Goal: Information Seeking & Learning: Learn about a topic

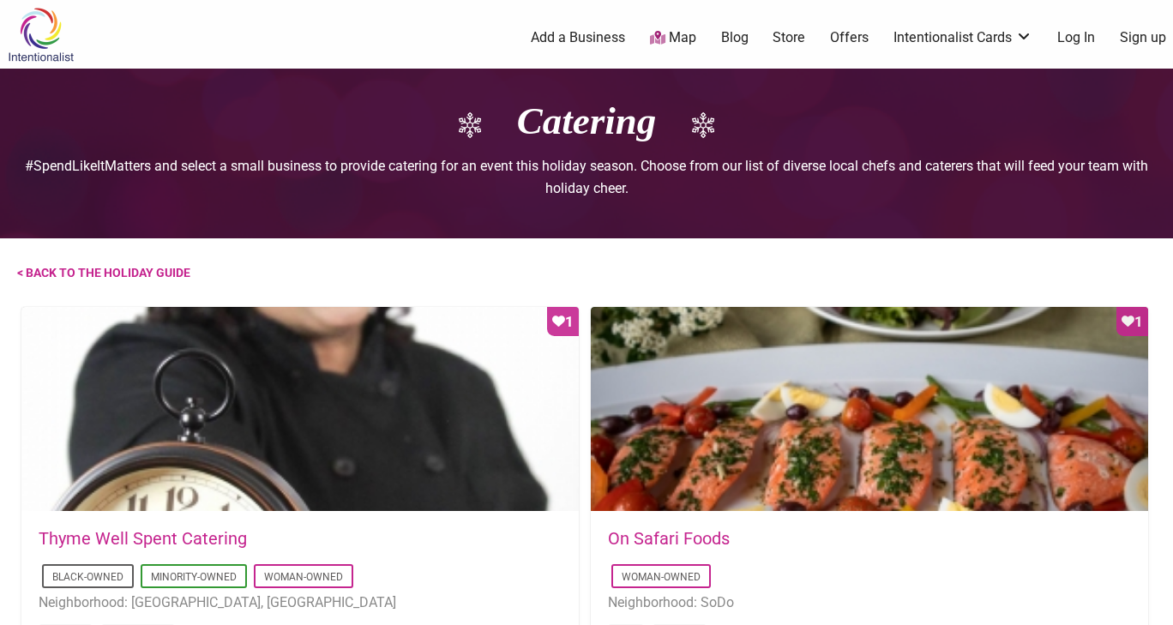
click at [34, 43] on img at bounding box center [40, 35] width 81 height 56
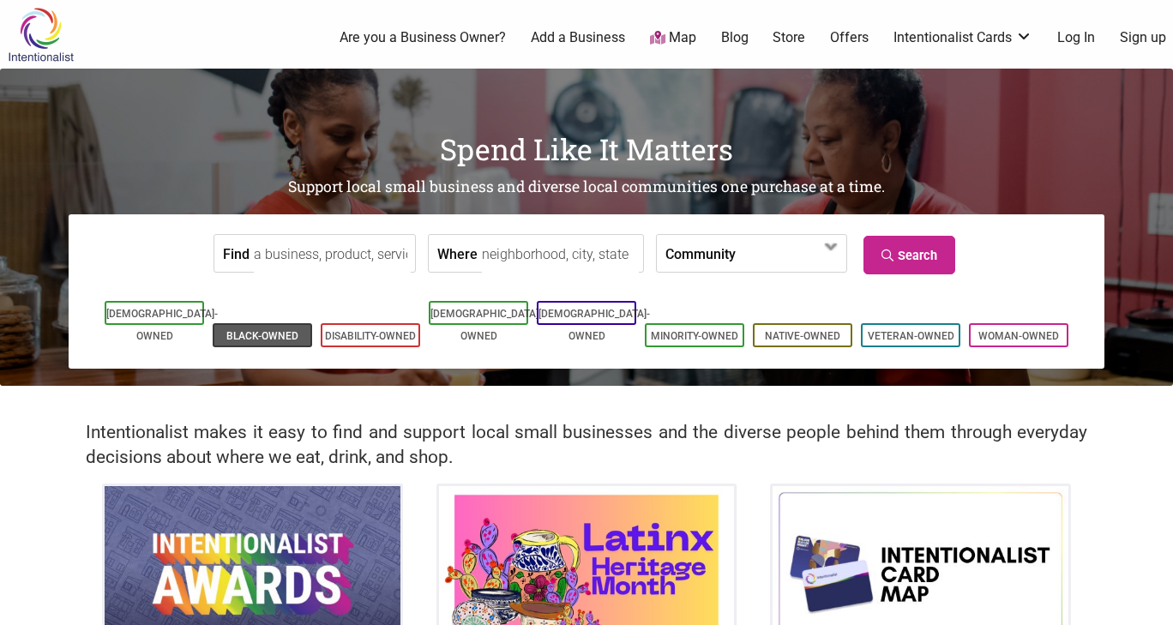
click at [227, 330] on link "Black-Owned" at bounding box center [262, 336] width 72 height 12
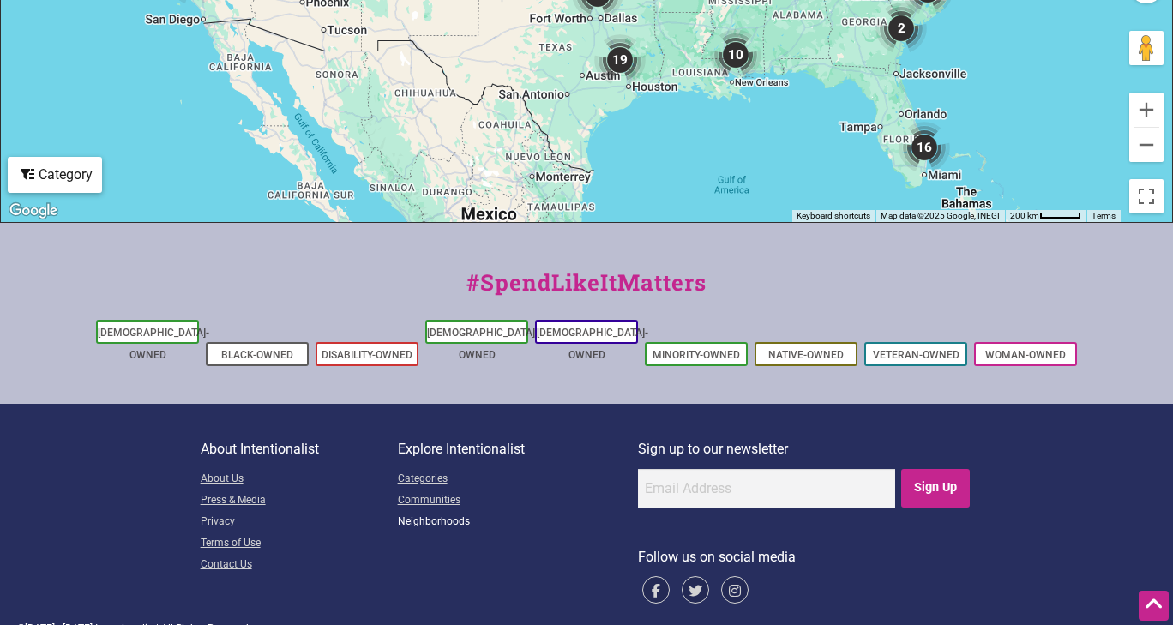
scroll to position [871, 0]
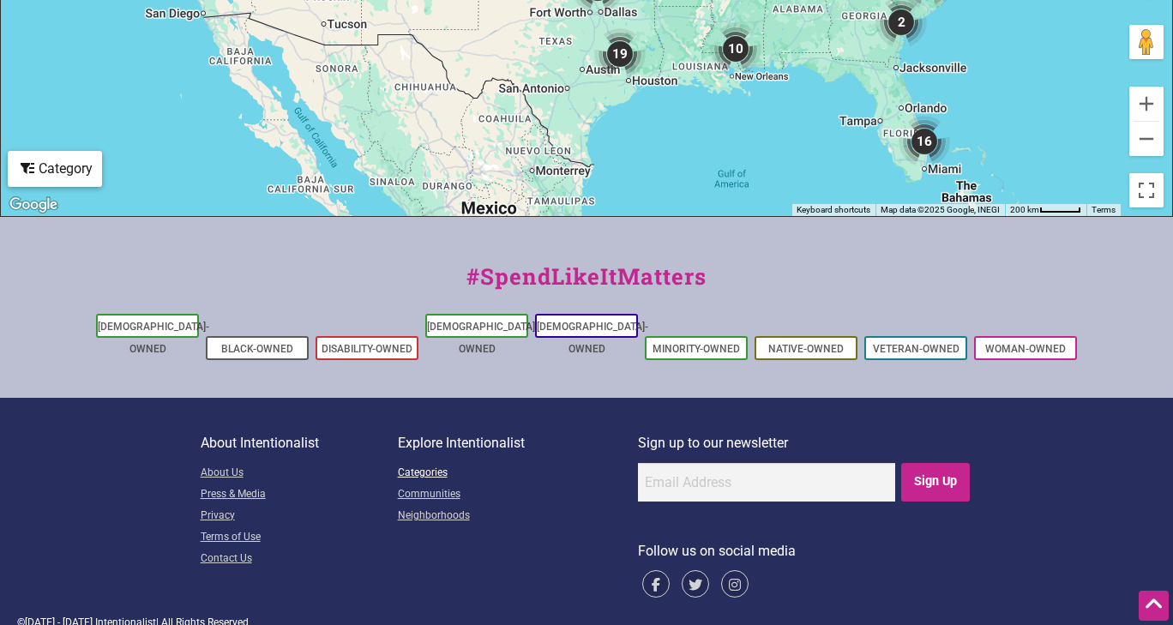
click at [426, 463] on link "Categories" at bounding box center [518, 473] width 240 height 21
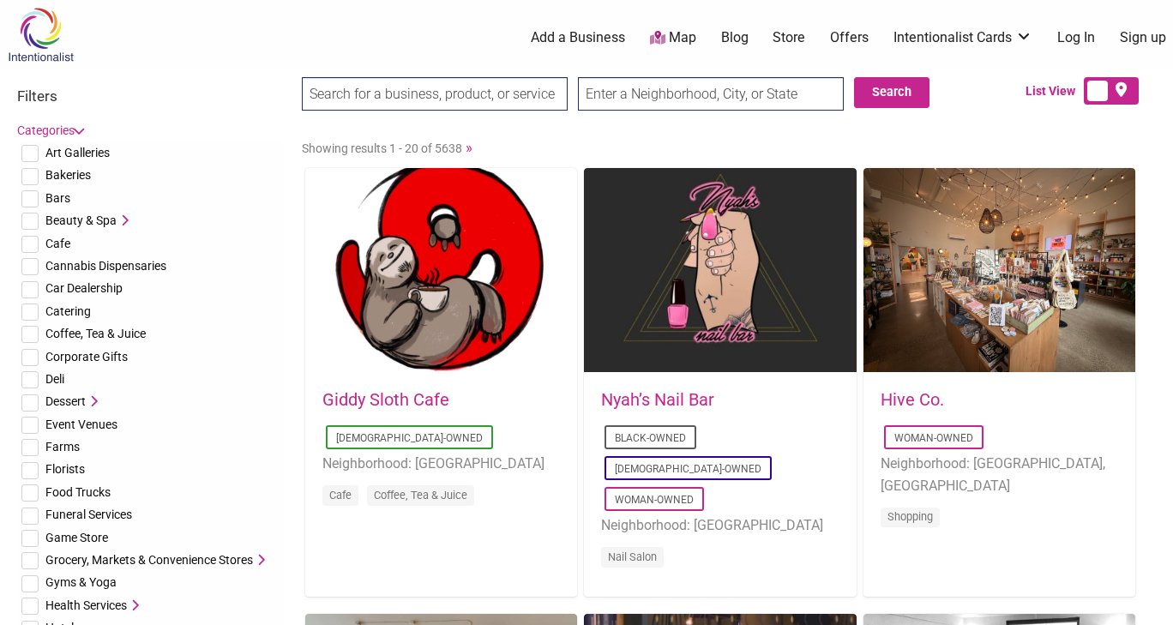
click at [75, 309] on span "Catering" at bounding box center [67, 311] width 45 height 14
click at [32, 305] on input "checkbox" at bounding box center [29, 311] width 17 height 17
checkbox input "true"
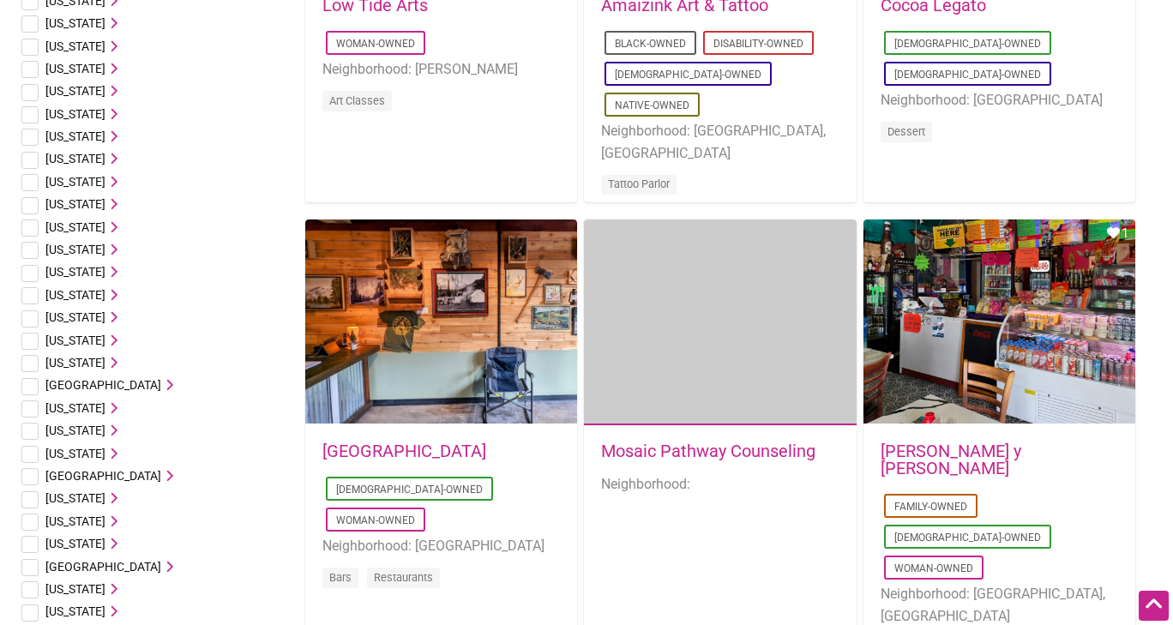
scroll to position [1457, 0]
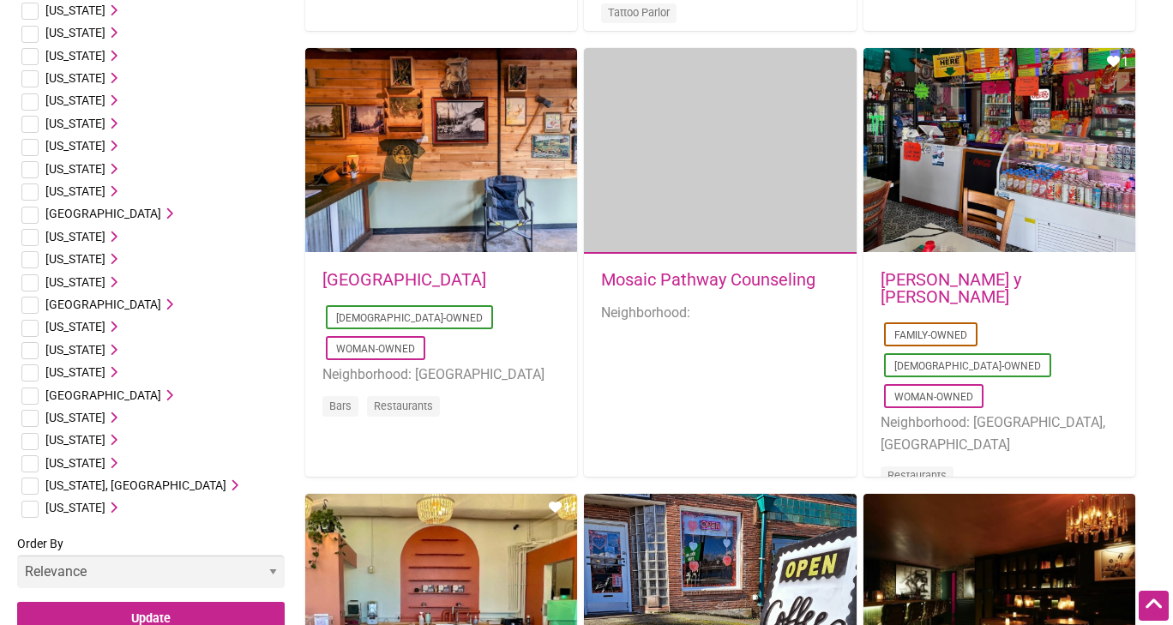
click at [30, 460] on input "checkbox" at bounding box center [29, 463] width 17 height 17
checkbox input "true"
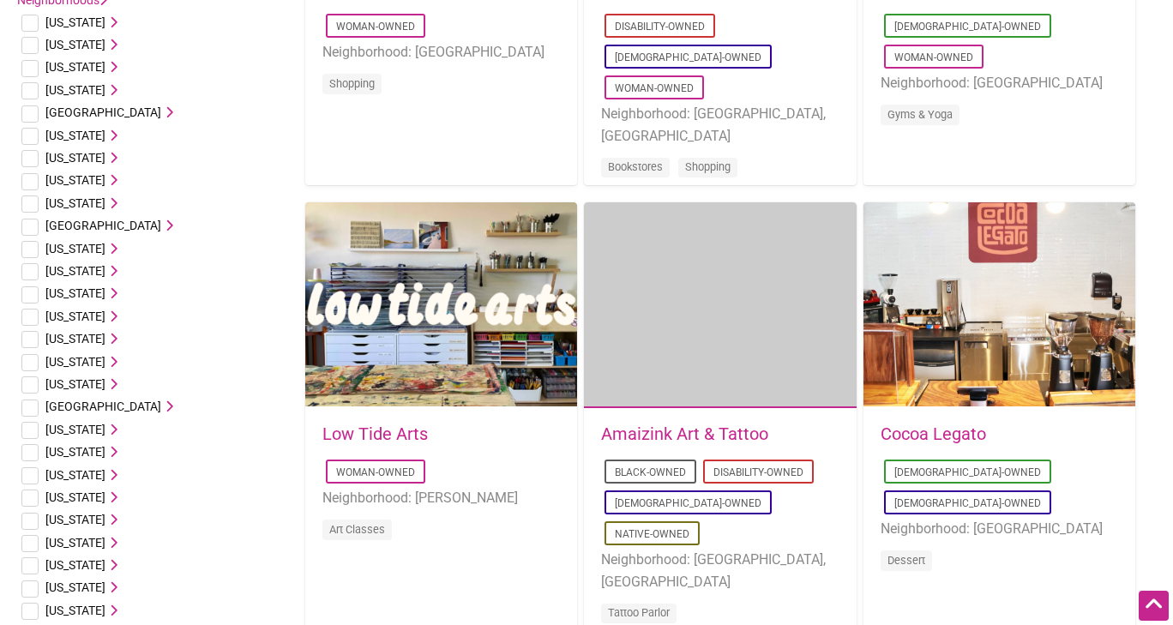
scroll to position [686, 0]
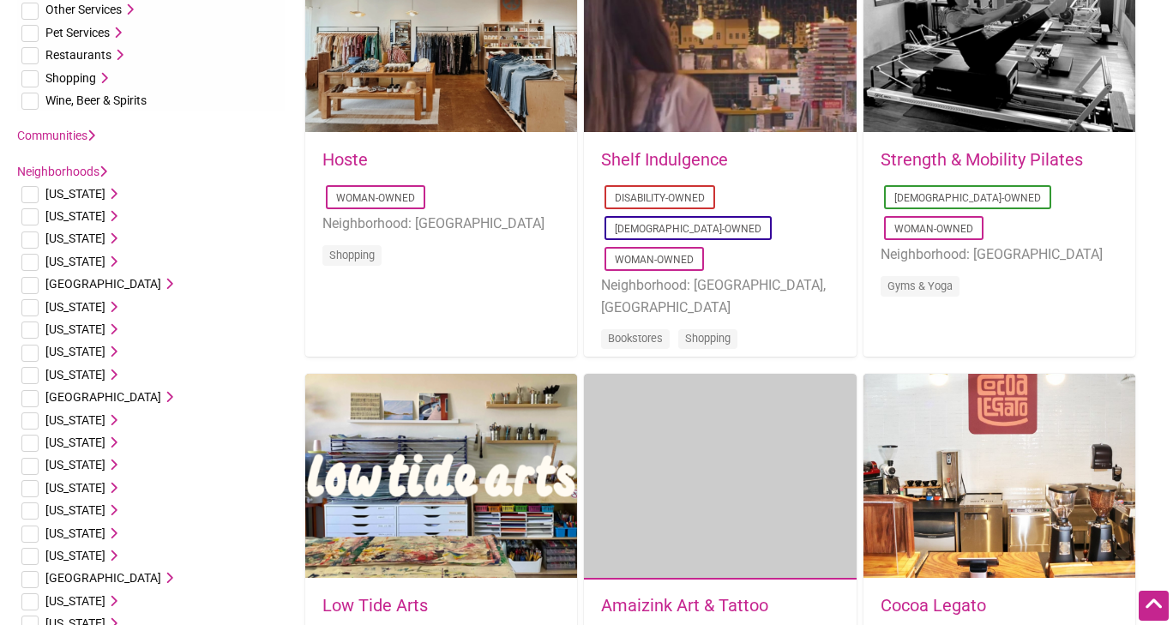
click at [86, 138] on link "Communities" at bounding box center [56, 136] width 78 height 14
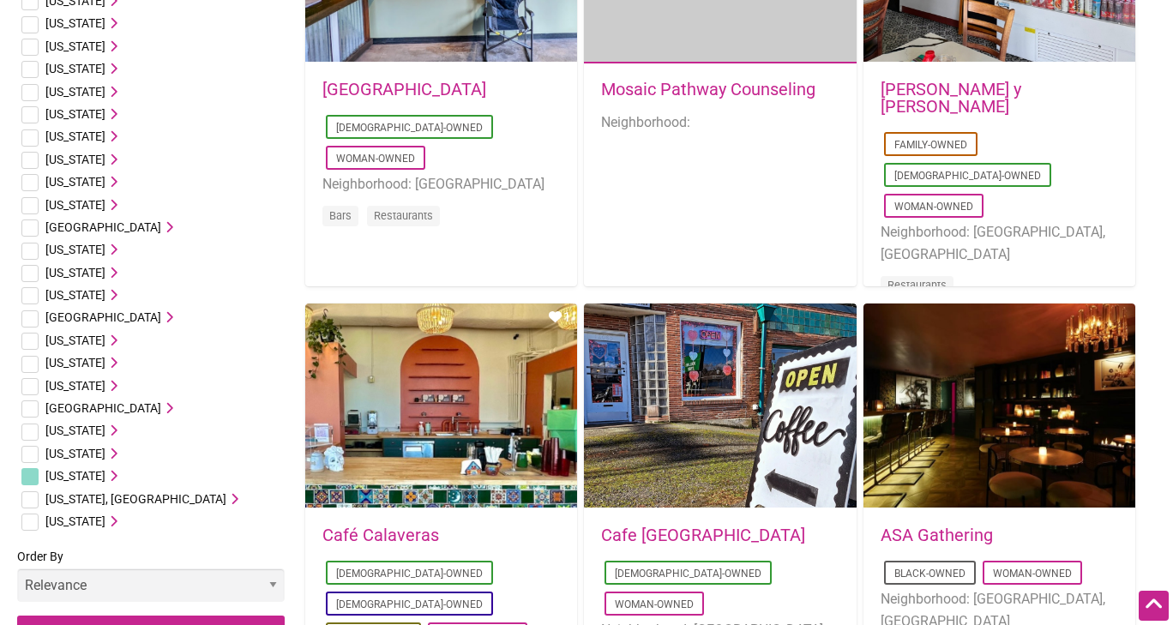
scroll to position [1800, 0]
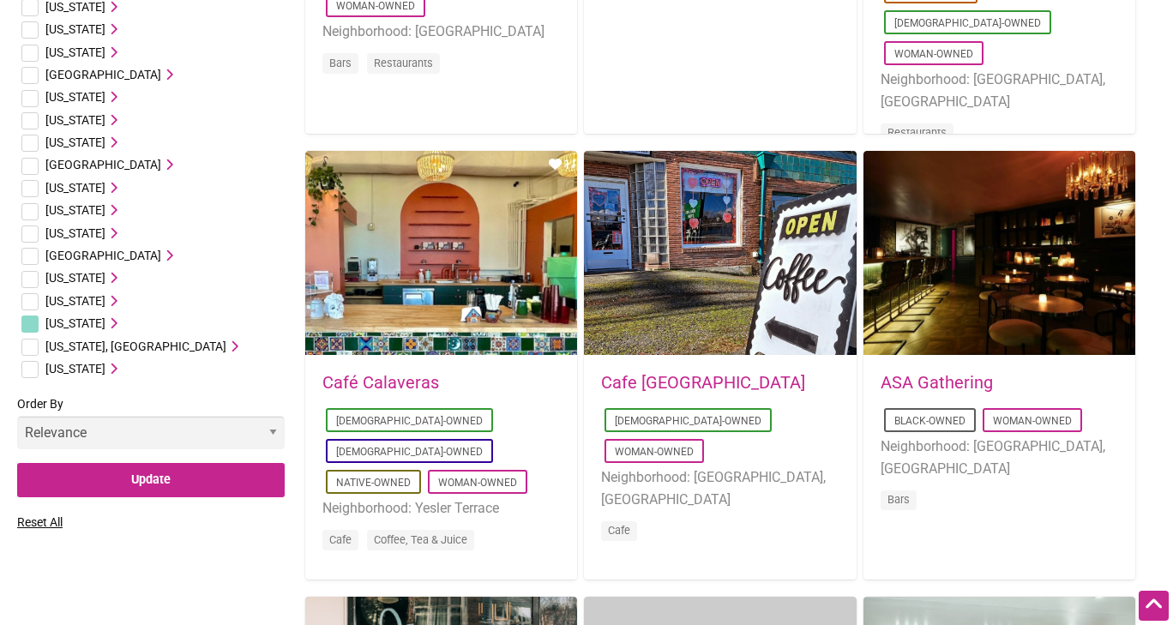
click at [75, 419] on select "Relevance Alphabetical Newest" at bounding box center [150, 432] width 267 height 33
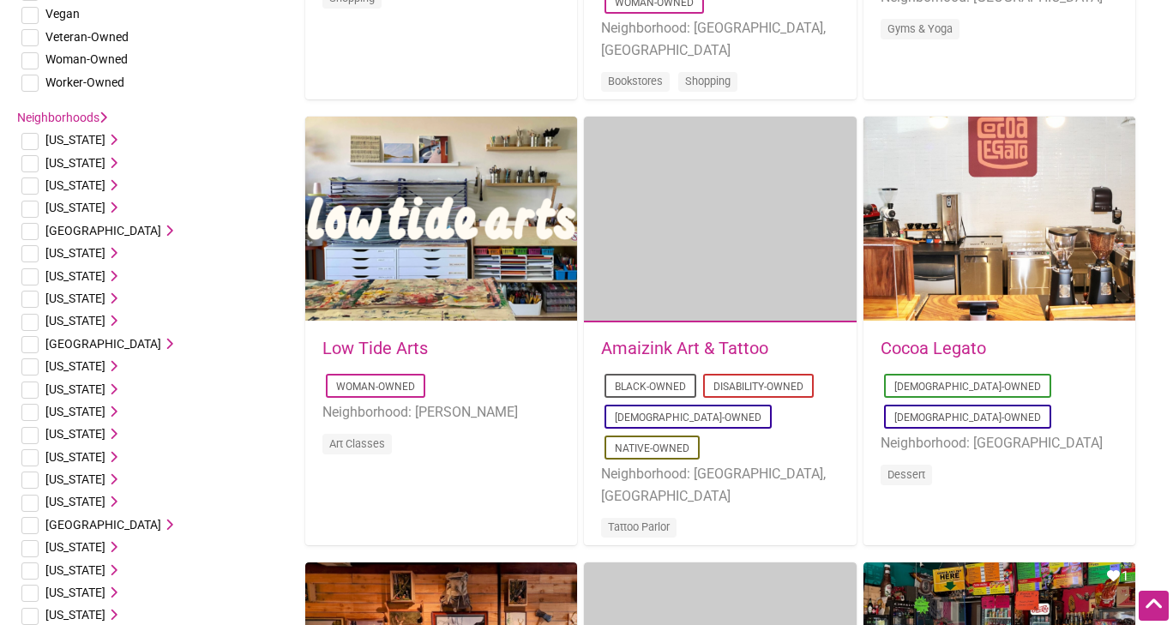
scroll to position [686, 0]
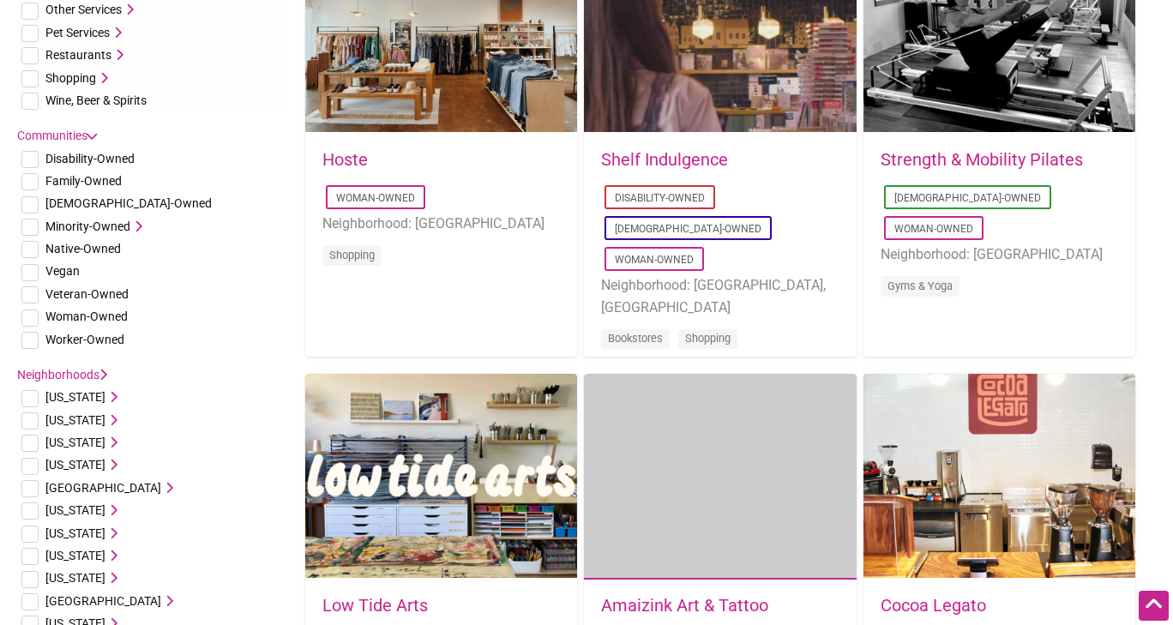
click at [130, 223] on icon at bounding box center [136, 226] width 12 height 12
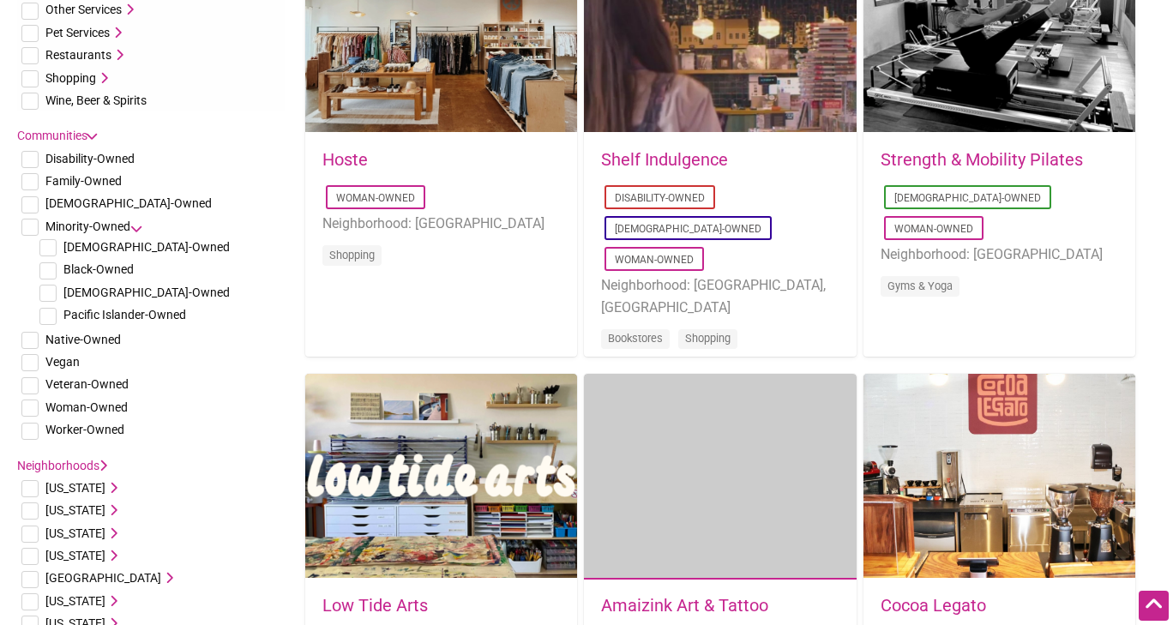
click at [53, 267] on input "checkbox" at bounding box center [47, 270] width 17 height 17
checkbox input "true"
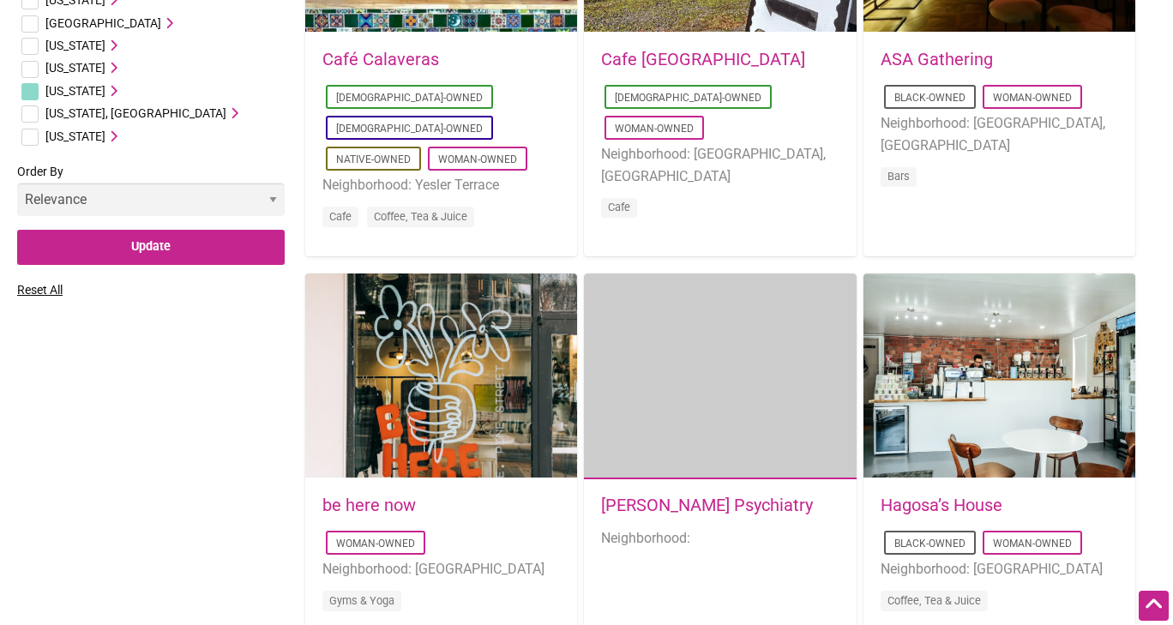
scroll to position [2143, 0]
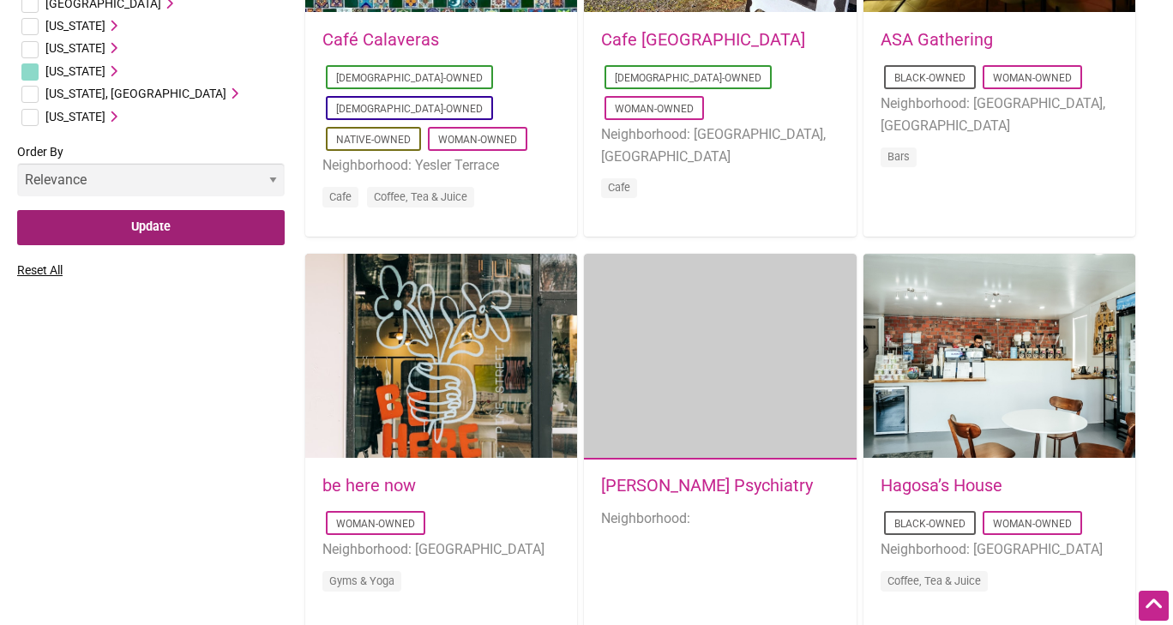
click at [108, 221] on input "Update" at bounding box center [150, 227] width 267 height 35
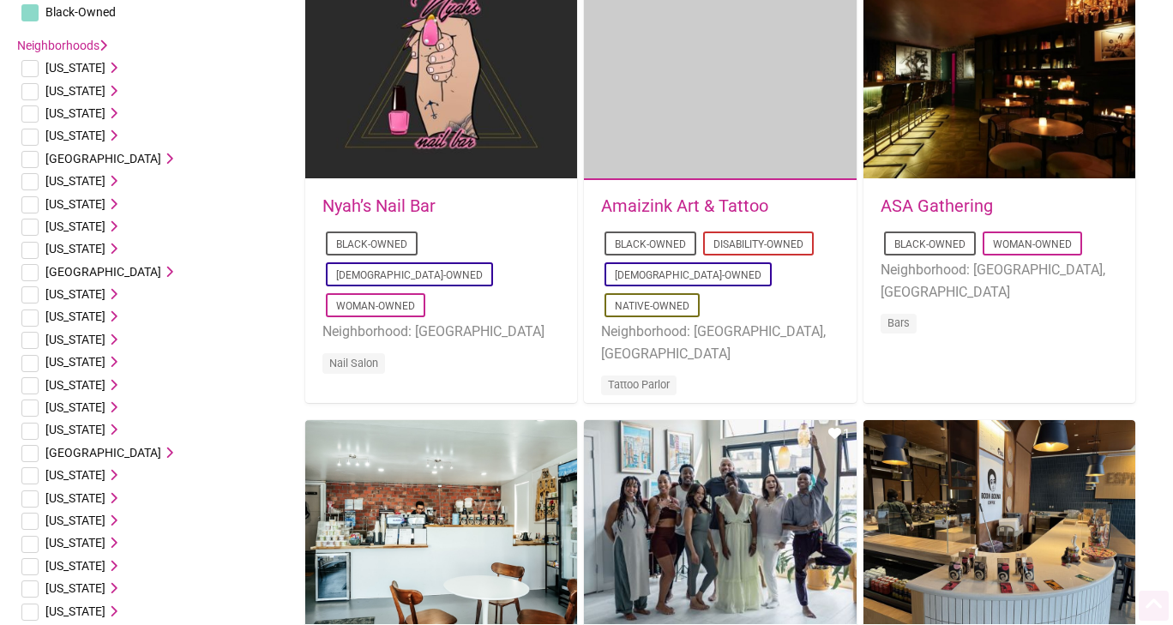
scroll to position [343, 0]
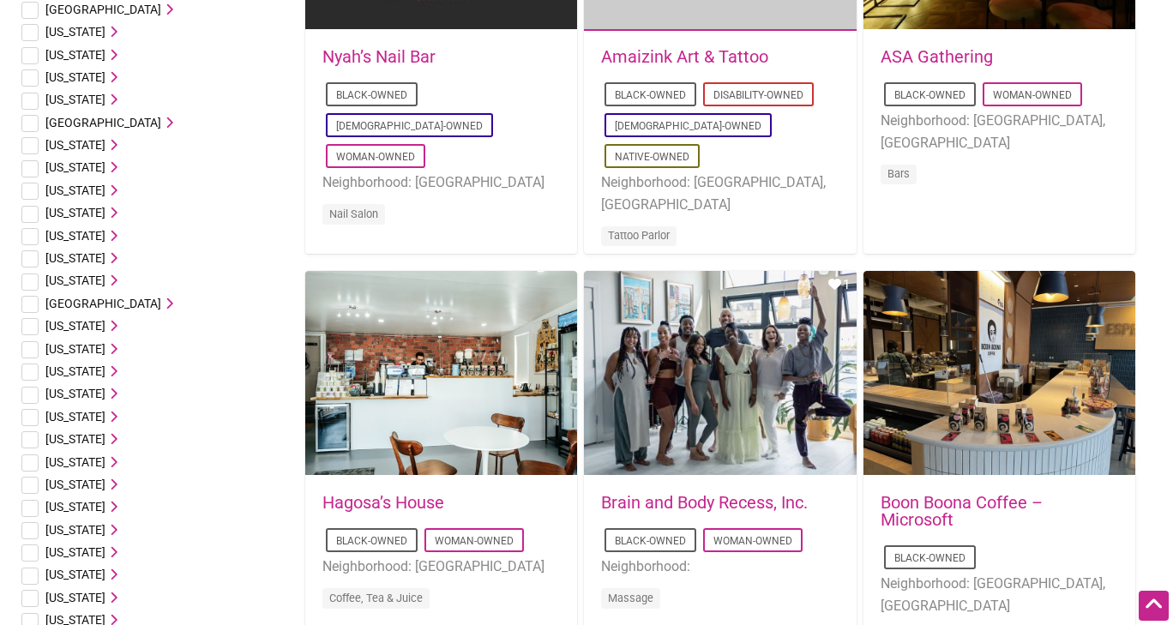
click at [669, 512] on div "Brain and Body Recess, Inc. Black-Owned Woman-Owned Neighborhood: Massage" at bounding box center [719, 562] width 237 height 137
click at [720, 499] on link "Brain and Body Recess, Inc." at bounding box center [704, 502] width 207 height 21
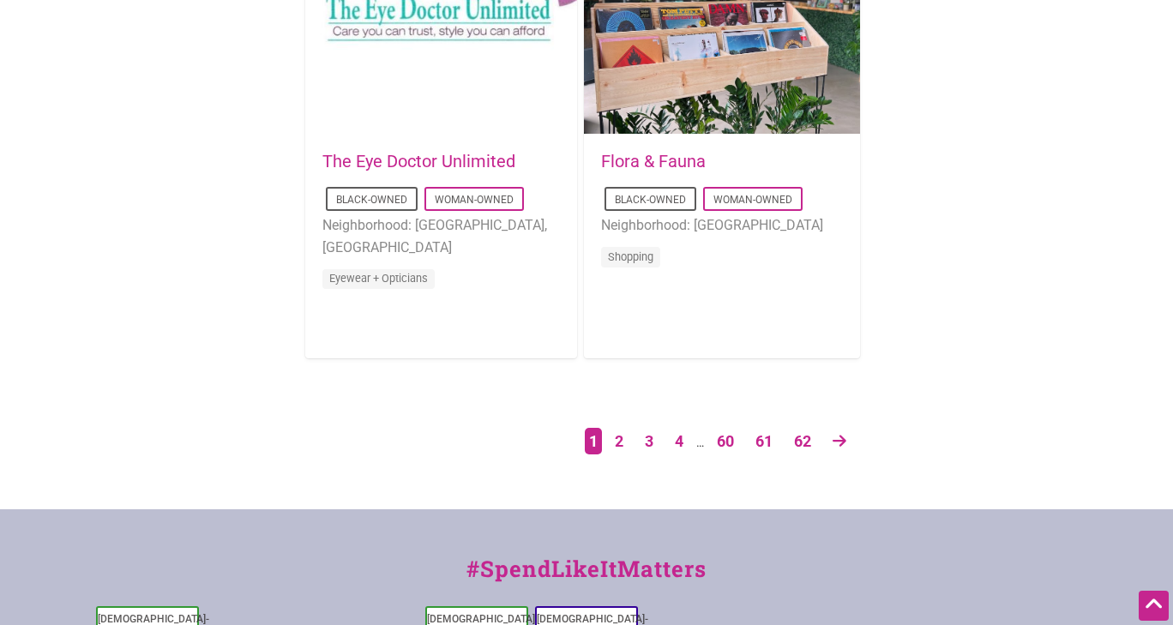
scroll to position [2914, 0]
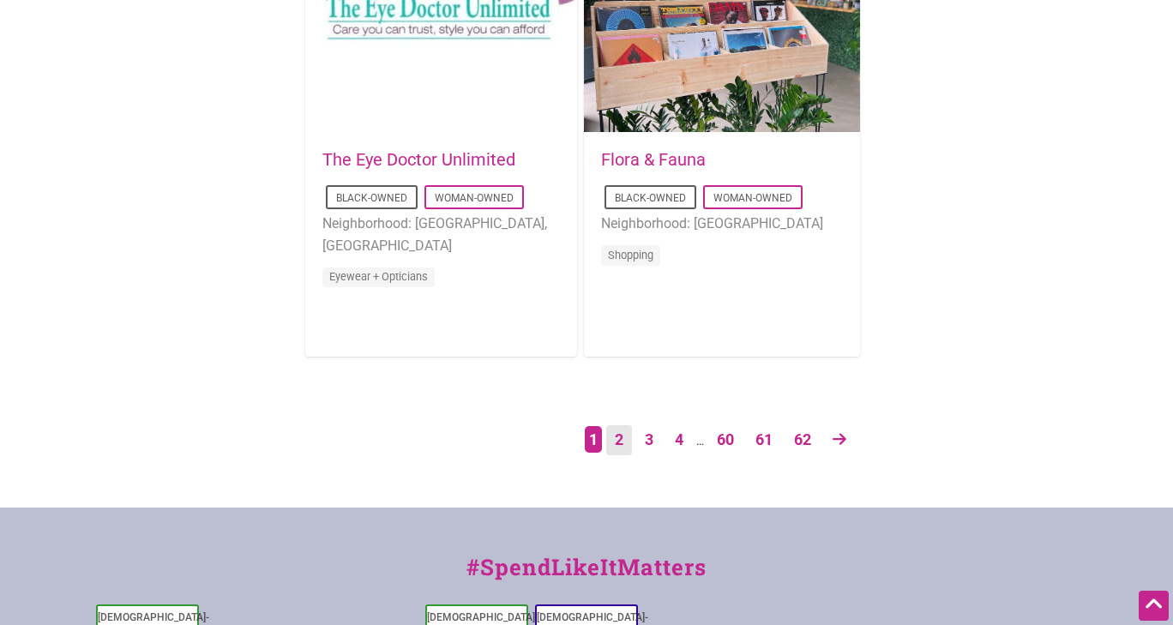
click at [621, 433] on link "2" at bounding box center [619, 440] width 26 height 30
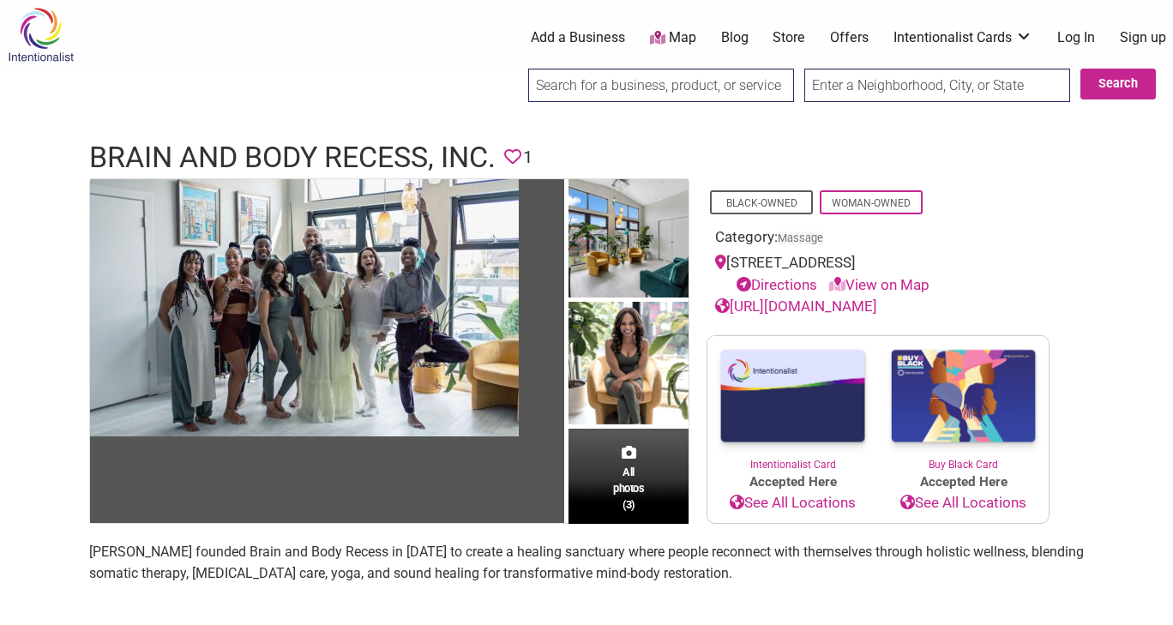
click at [877, 304] on link "https://www.brainandbodyrecess.com/" at bounding box center [796, 305] width 162 height 17
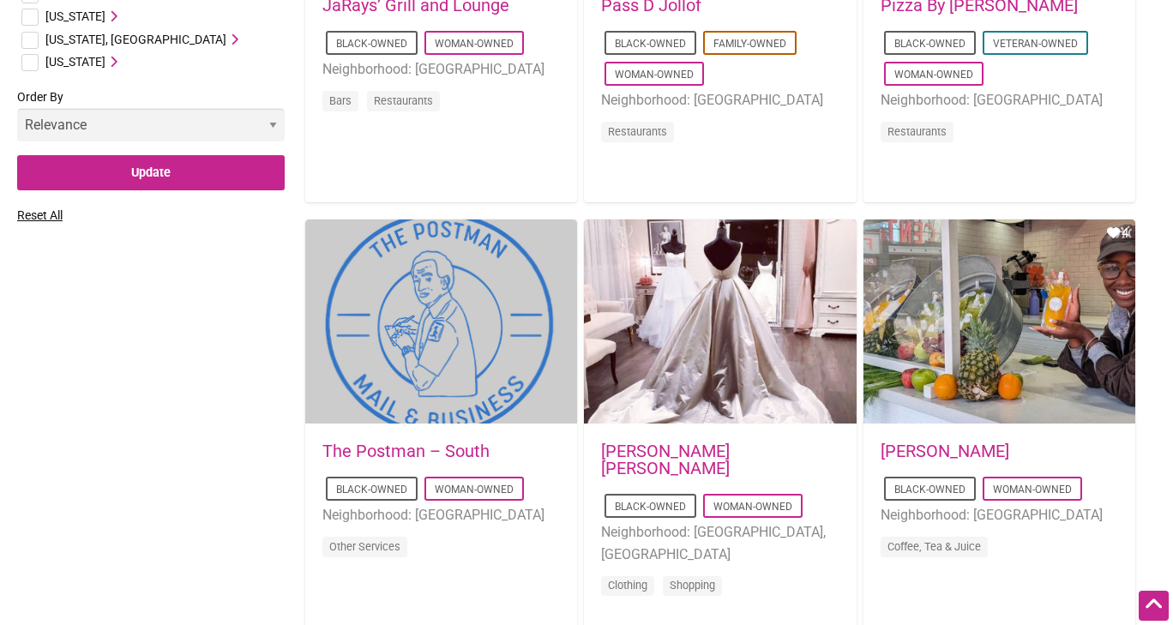
scroll to position [1543, 0]
